Goal: Task Accomplishment & Management: Use online tool/utility

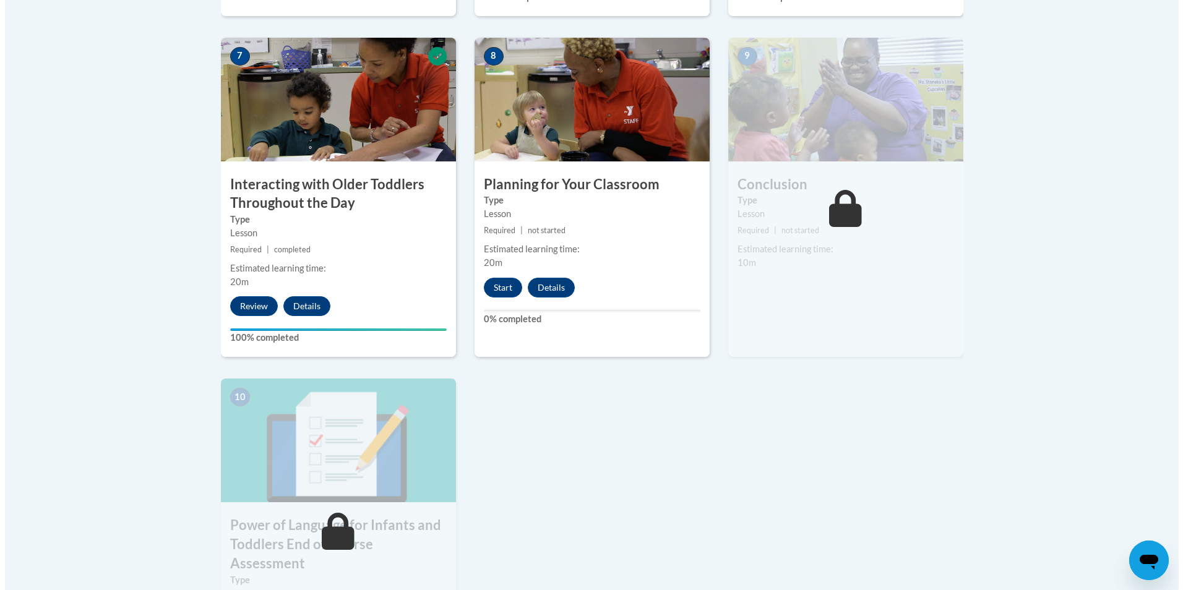
scroll to position [1011, 0]
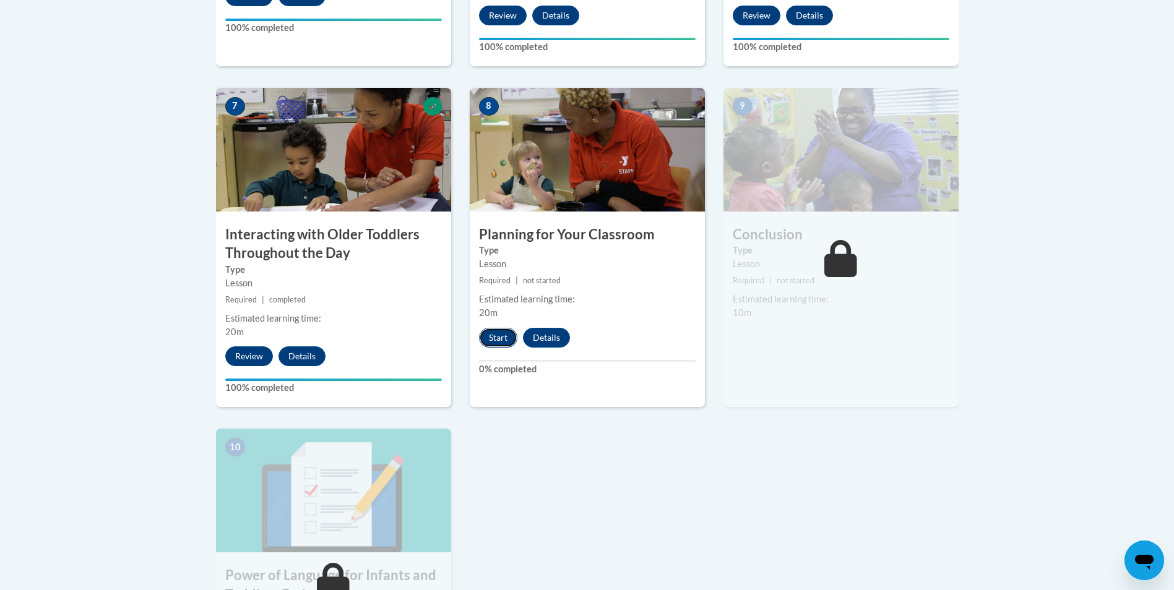
click at [508, 328] on button "Start" at bounding box center [498, 338] width 38 height 20
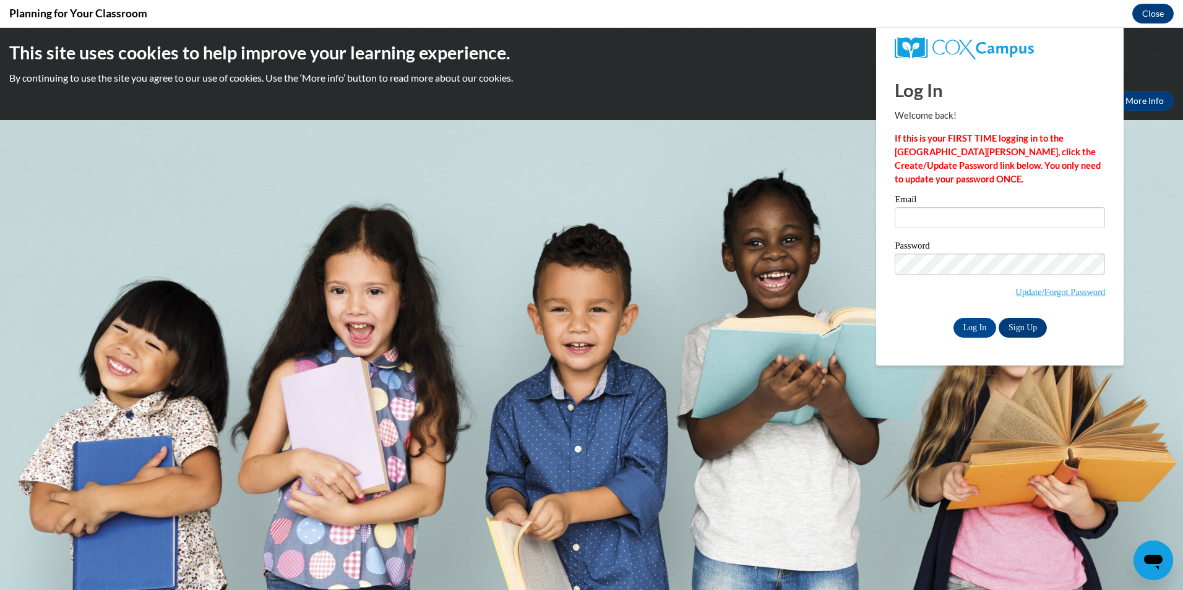
scroll to position [0, 0]
click at [952, 212] on input "Email" at bounding box center [1000, 217] width 210 height 21
type input "[EMAIL_ADDRESS][DOMAIN_NAME]"
click at [954, 318] on input "Log In" at bounding box center [975, 328] width 43 height 20
